Goal: Information Seeking & Learning: Find specific page/section

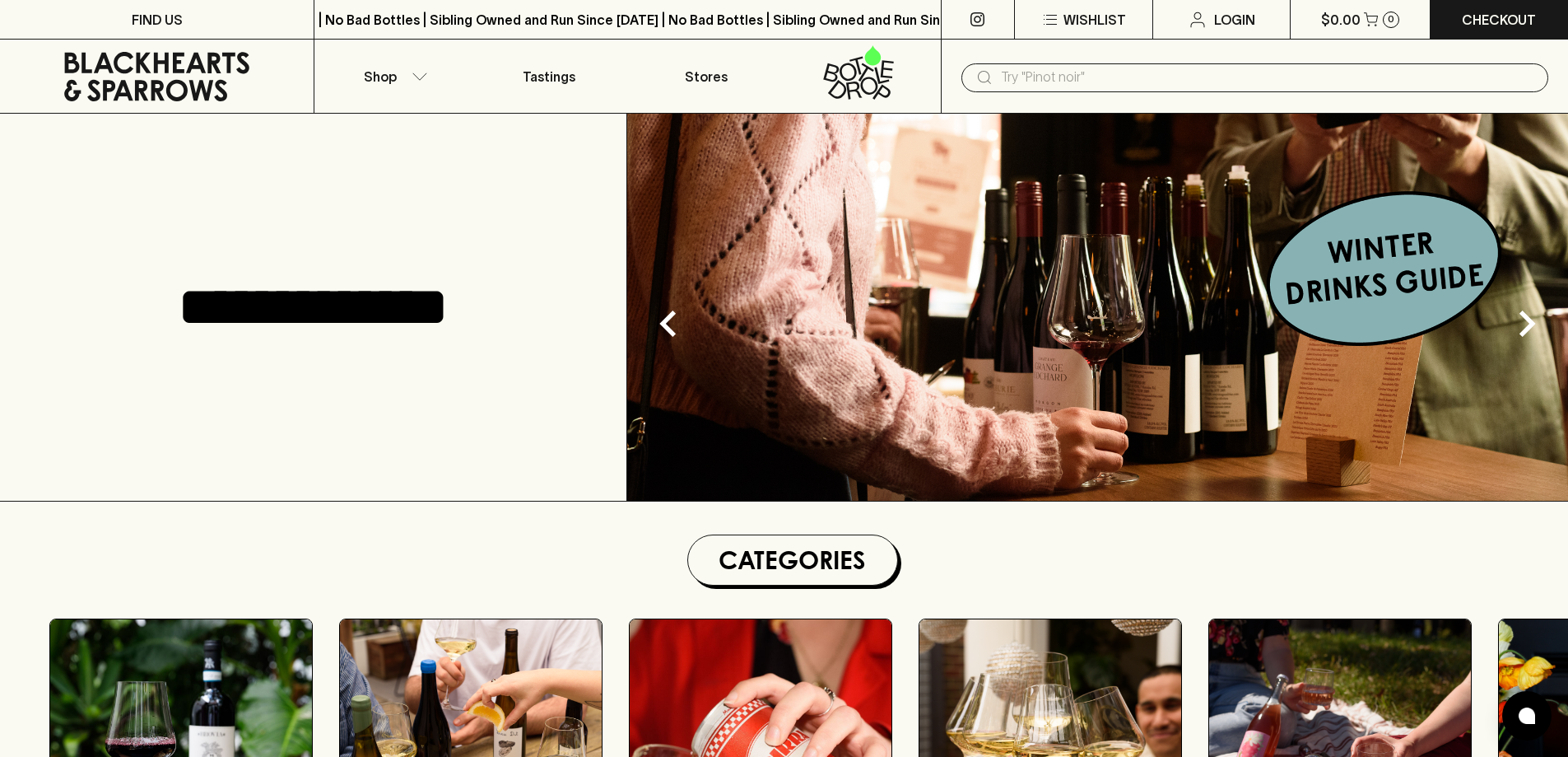
click at [1084, 76] on input "text" at bounding box center [1268, 77] width 534 height 26
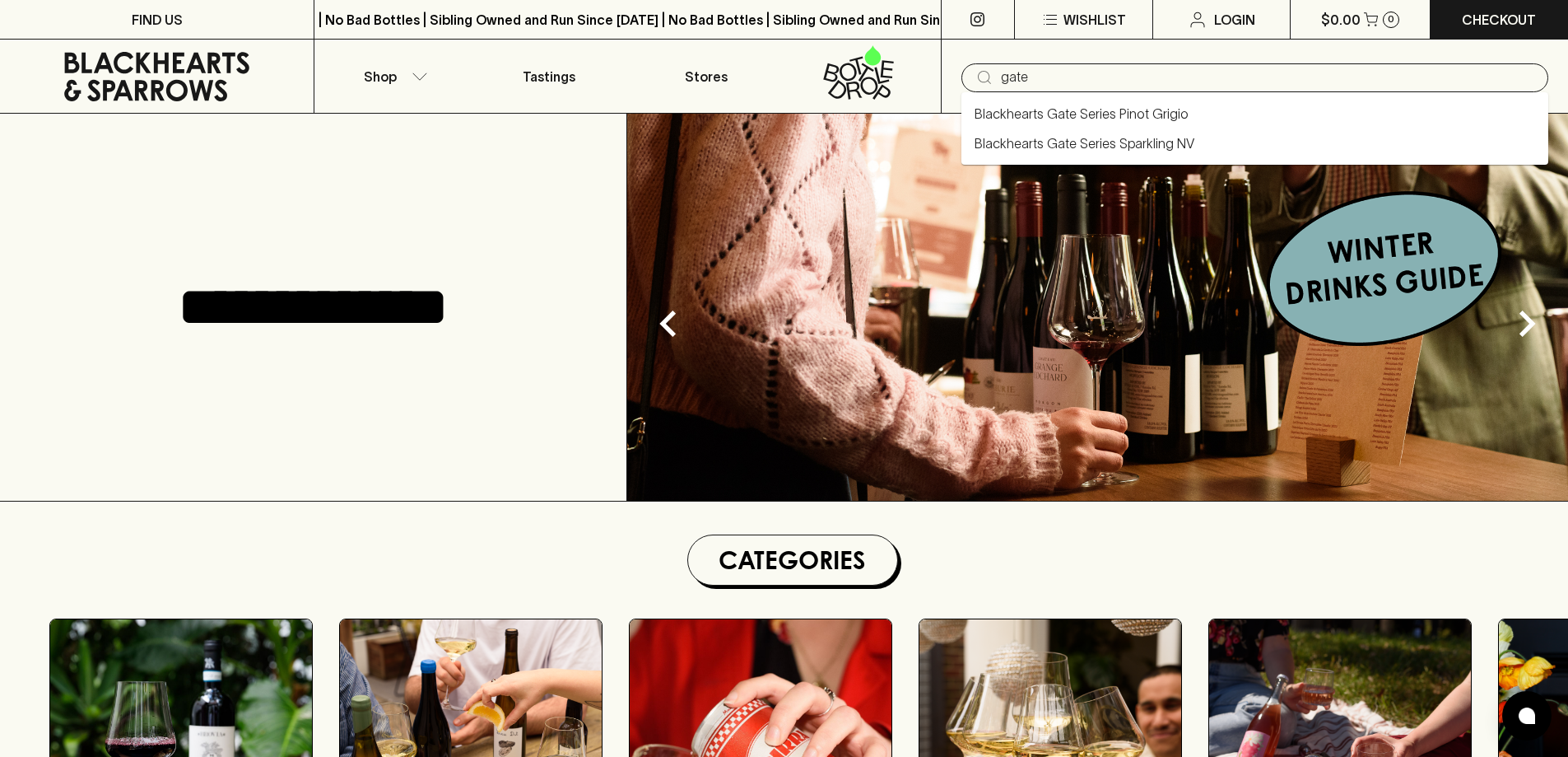
type input "gate"
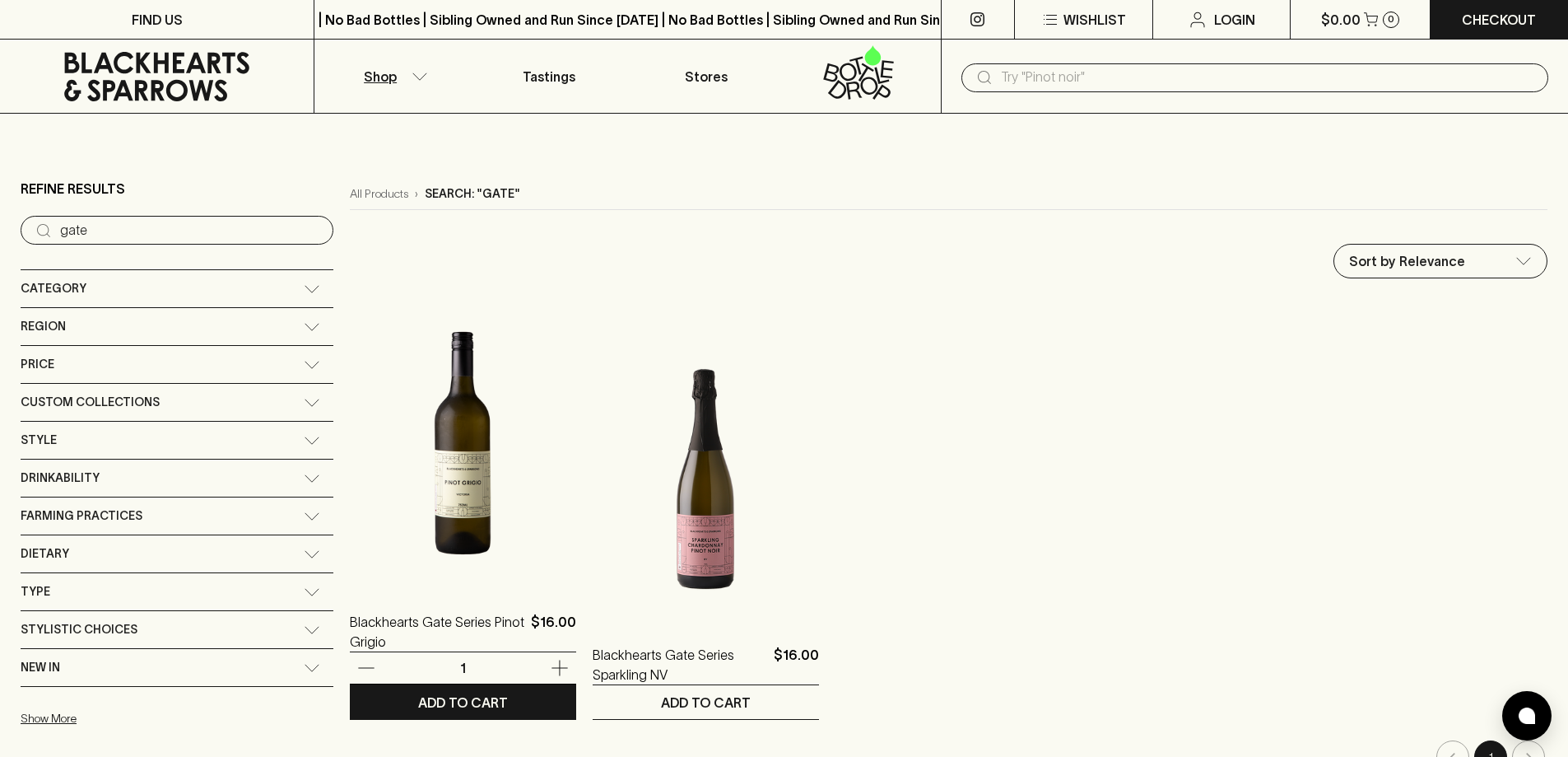
click at [440, 433] on img at bounding box center [463, 443] width 226 height 288
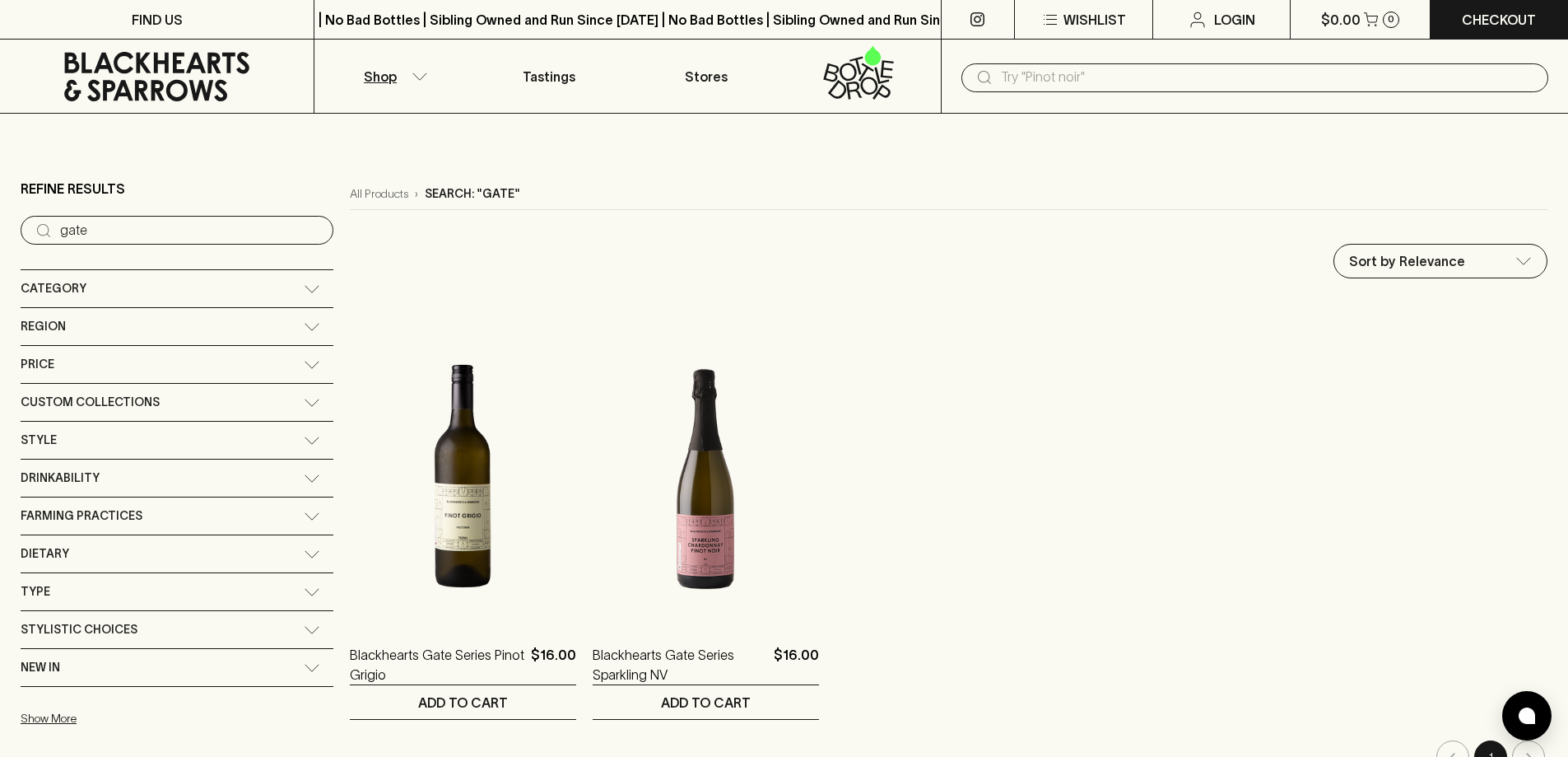
click at [1101, 68] on input "text" at bounding box center [1268, 77] width 534 height 26
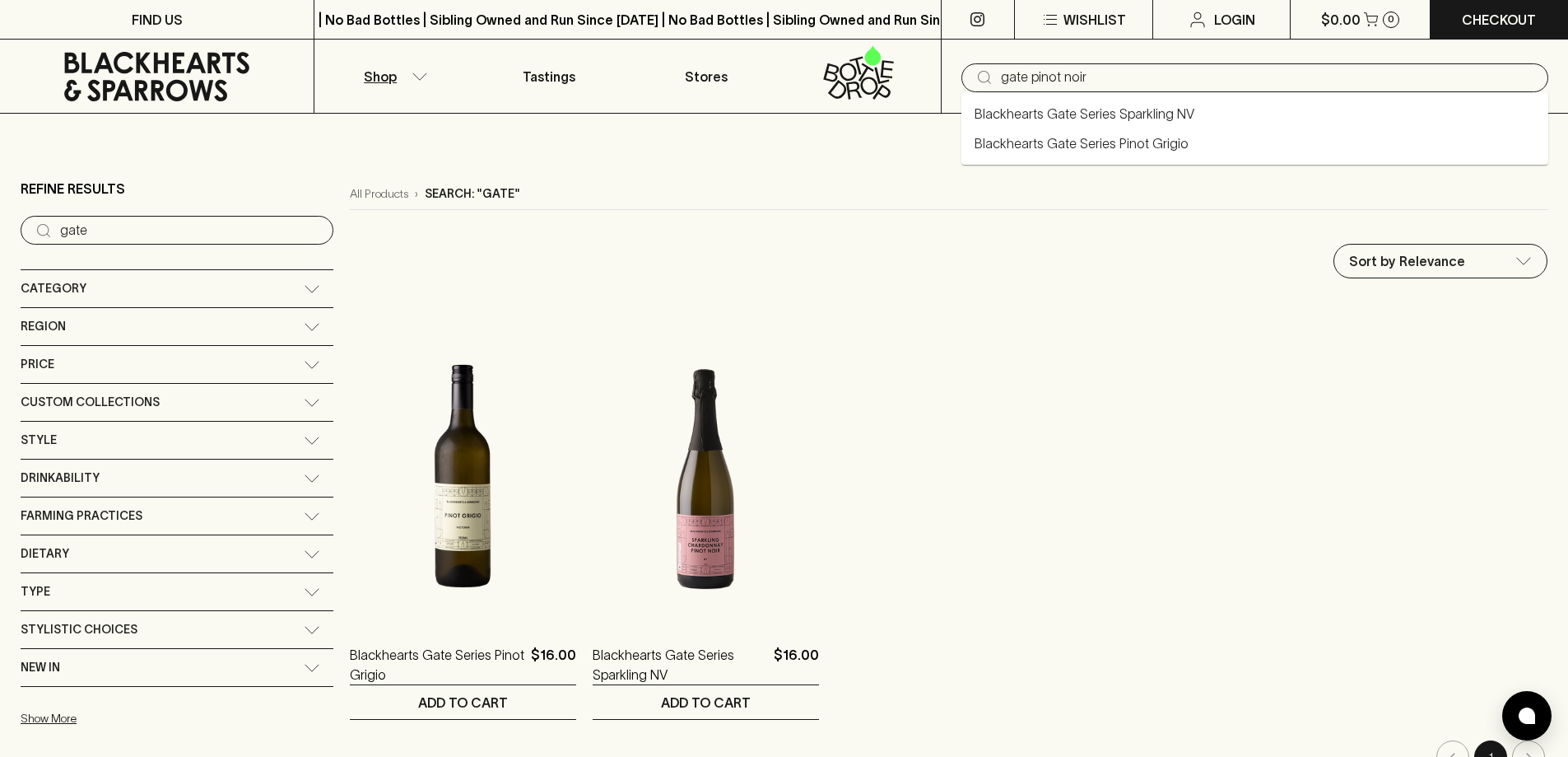
type input "gate pinot noir"
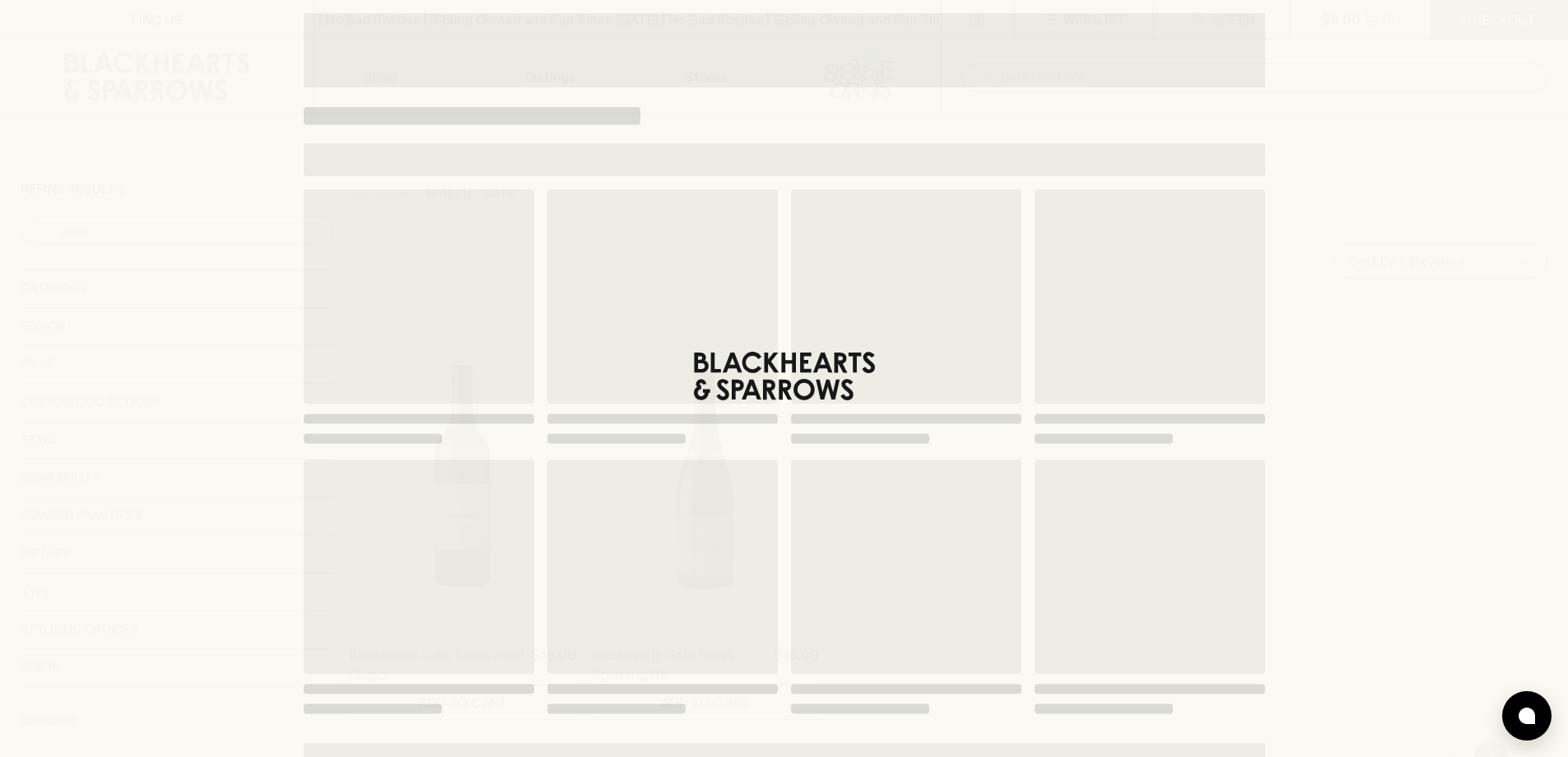
type input "gate pinot noir"
